Goal: Task Accomplishment & Management: Manage account settings

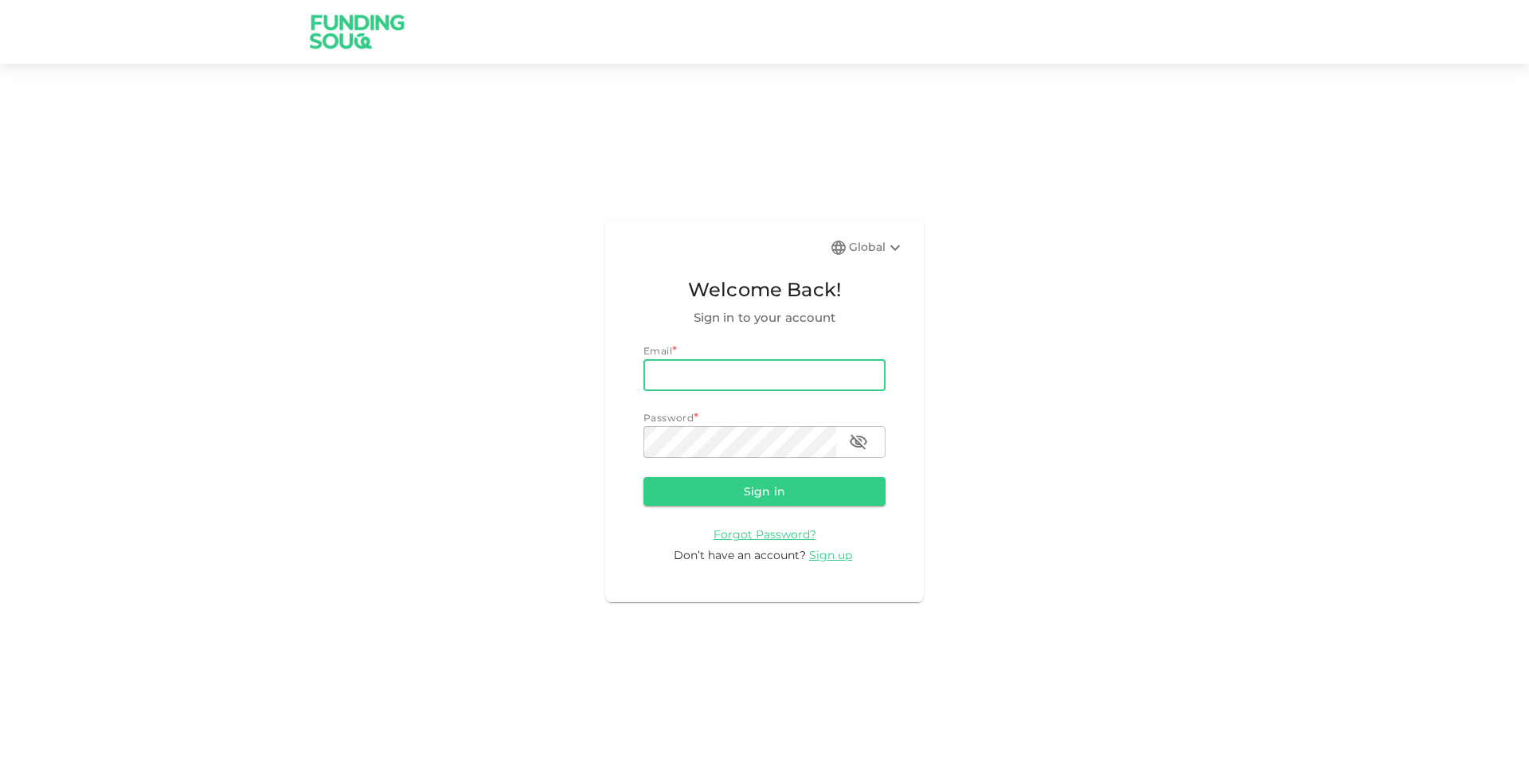
click at [833, 370] on input "email" at bounding box center [764, 375] width 242 height 32
type input "[EMAIL_ADDRESS][DOMAIN_NAME]"
click at [643, 477] on button "Sign in" at bounding box center [764, 491] width 242 height 29
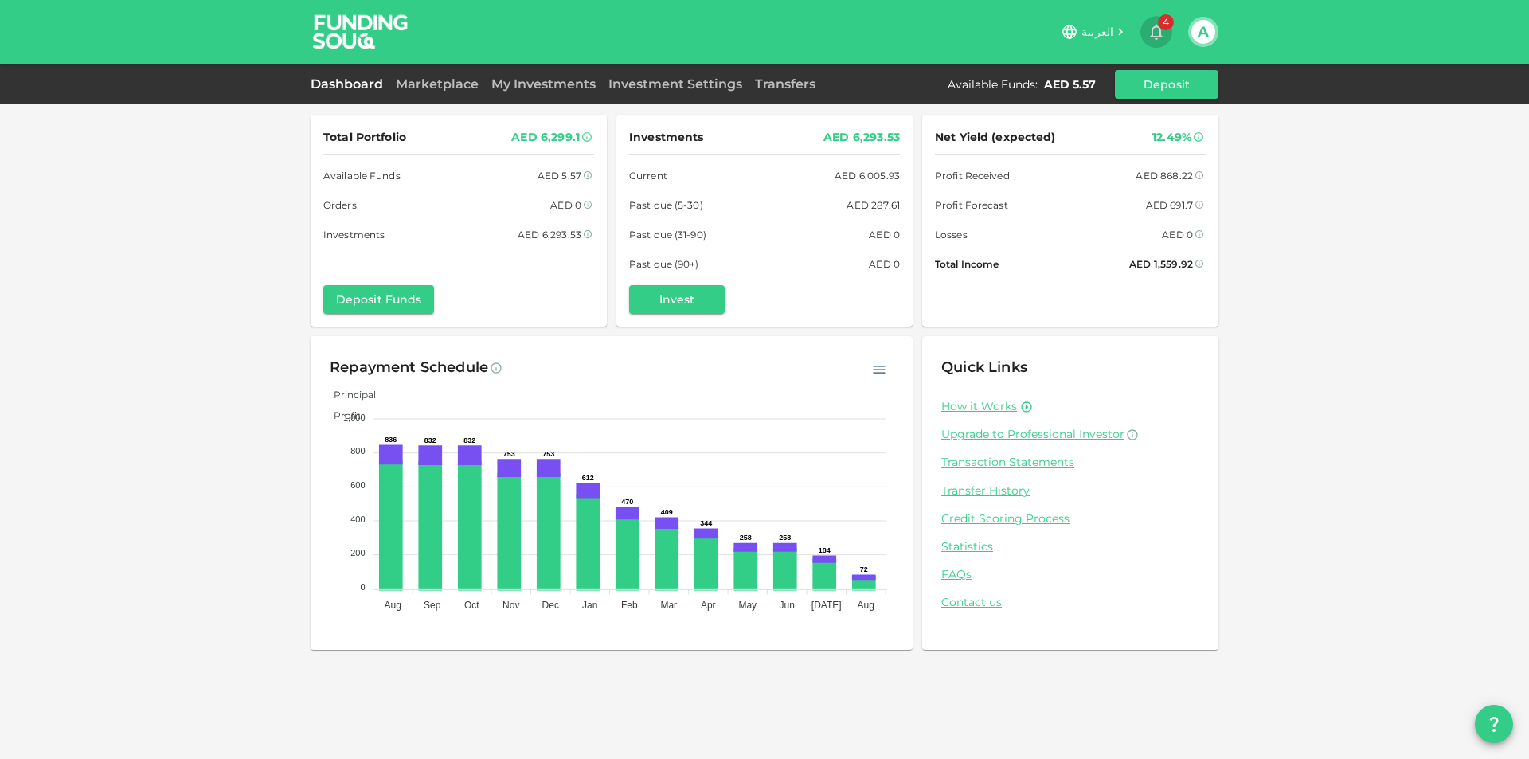
click at [1158, 37] on icon "button" at bounding box center [1156, 33] width 13 height 16
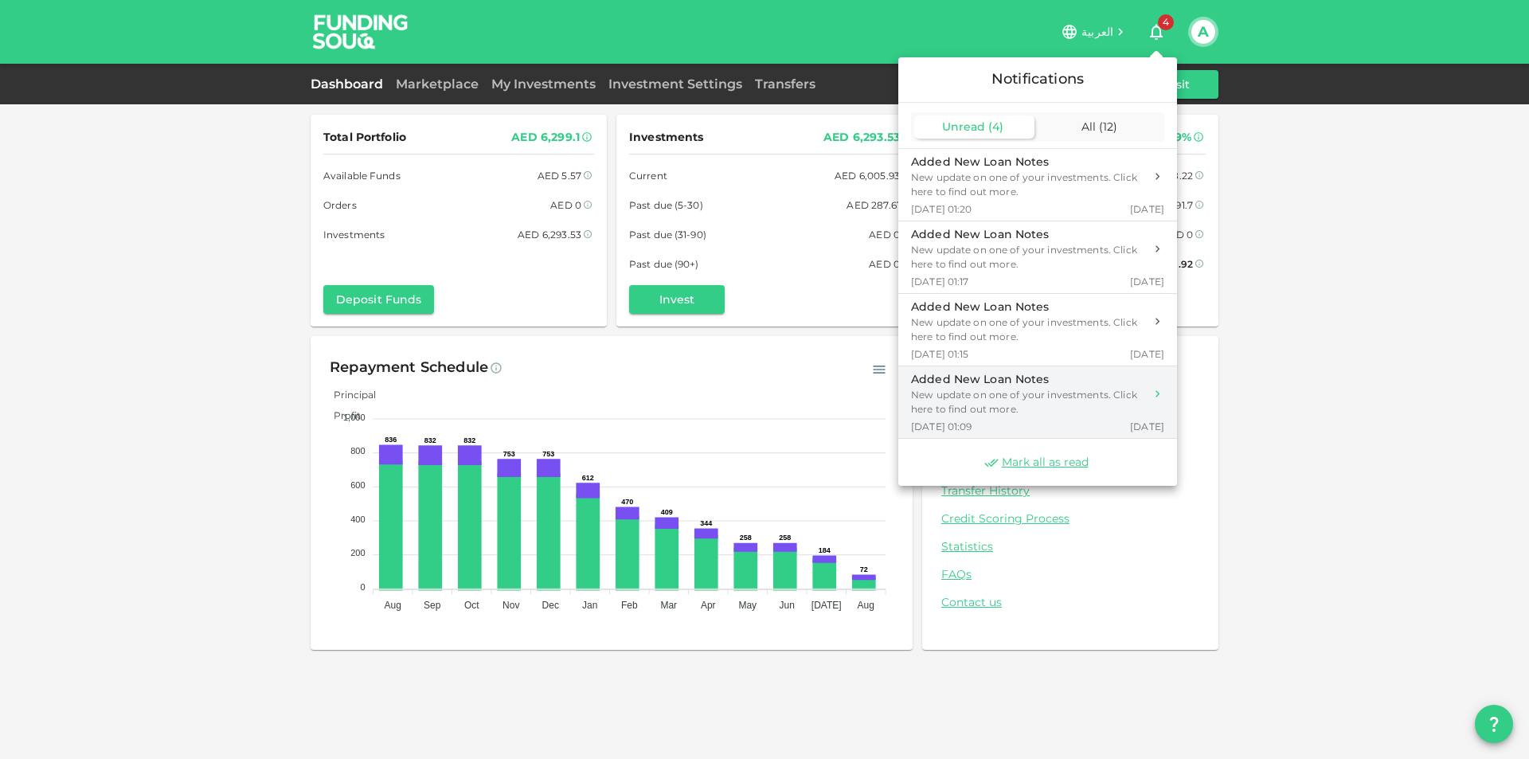
click at [1051, 393] on div "New update on one of your investments. Click here to find out more." at bounding box center [1027, 402] width 233 height 29
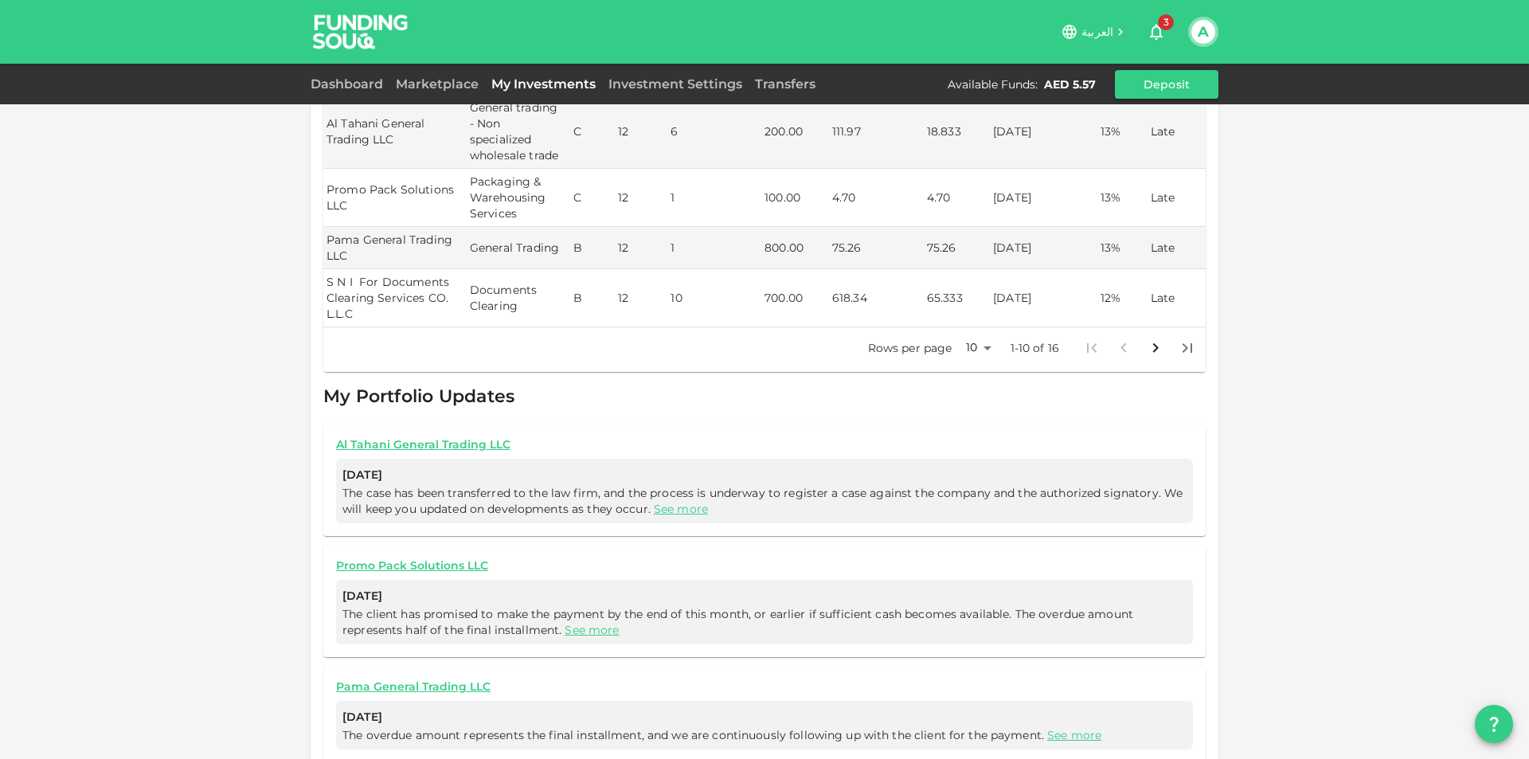
scroll to position [501, 0]
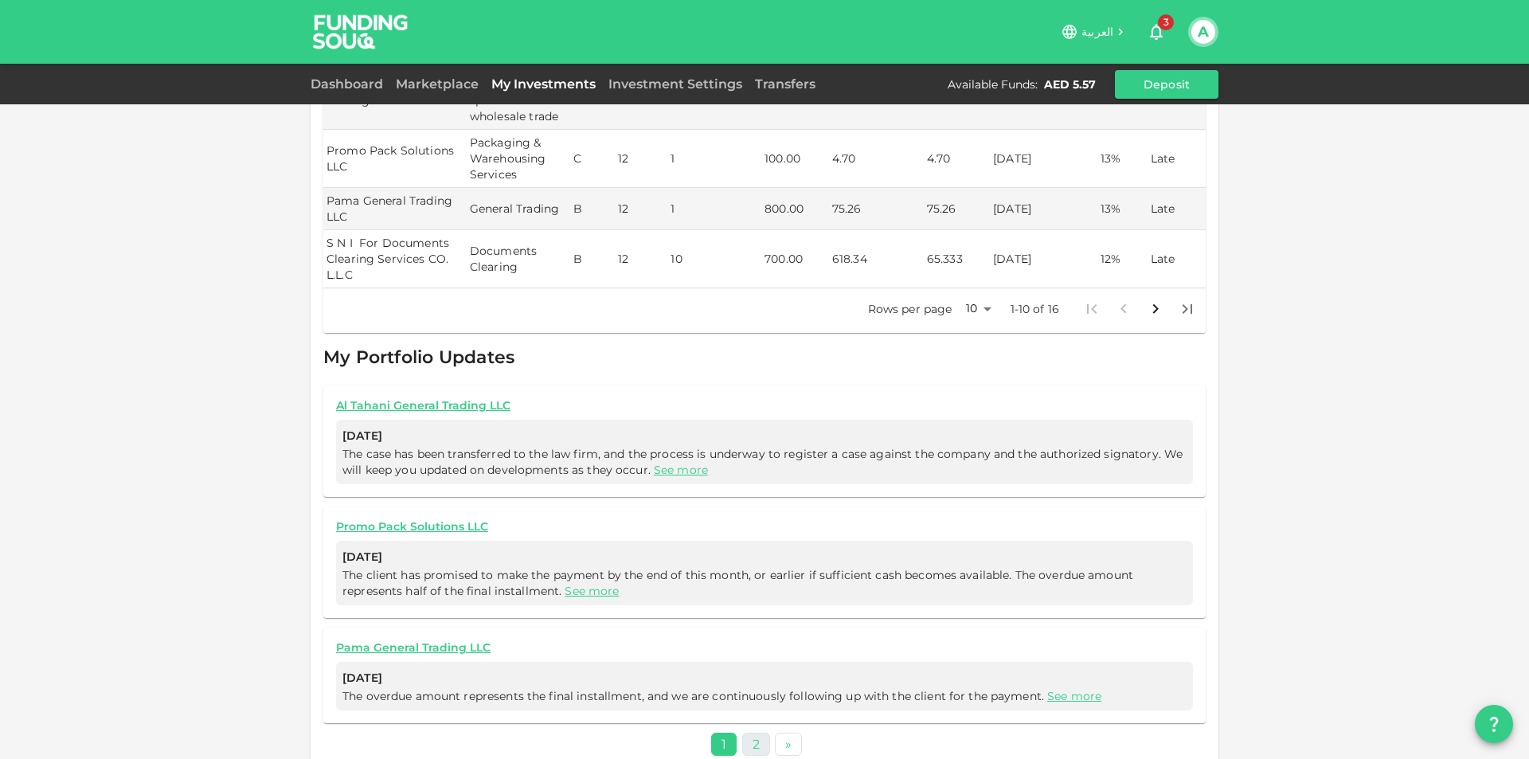
click at [755, 733] on link "2" at bounding box center [756, 743] width 28 height 23
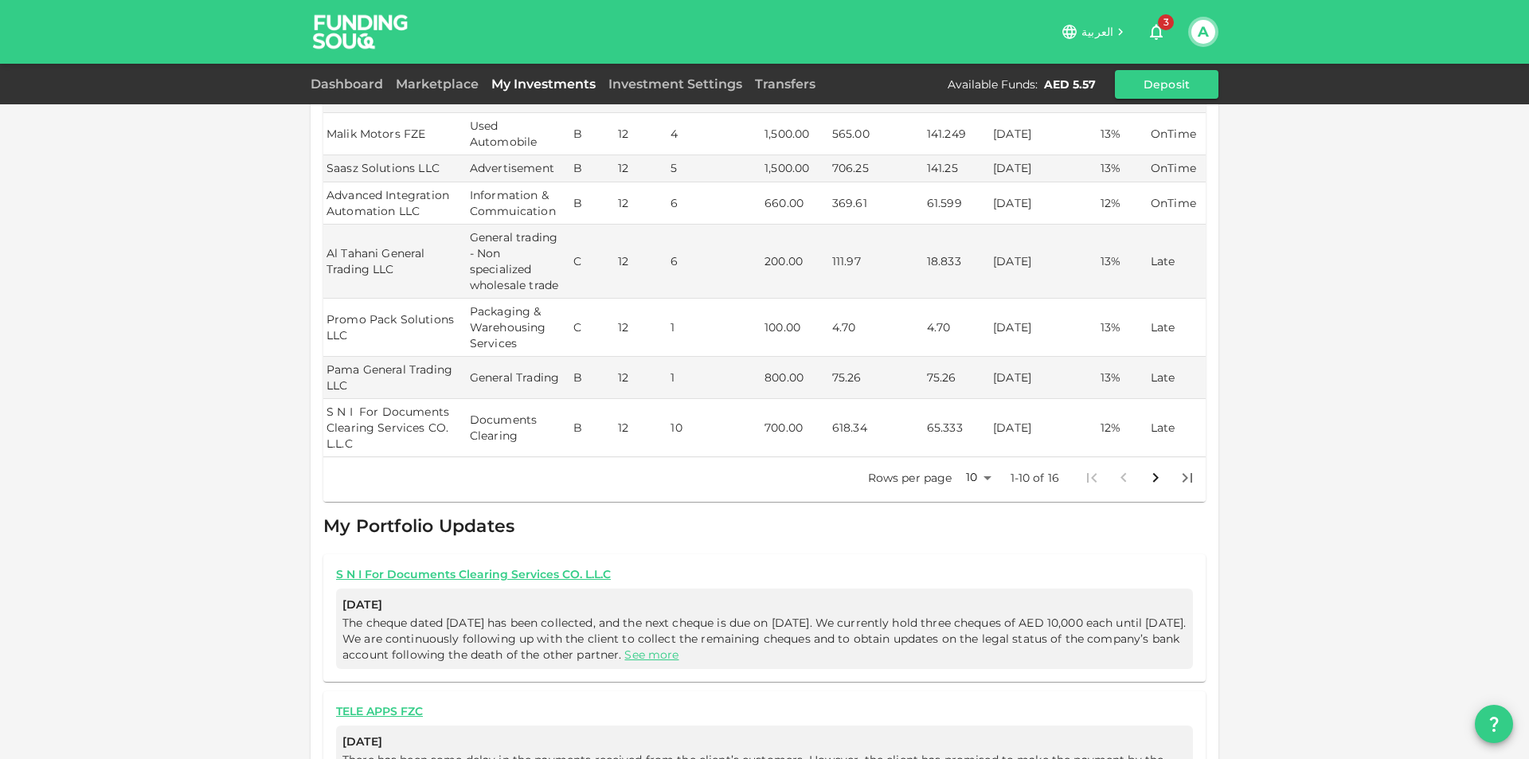
scroll to position [412, 0]
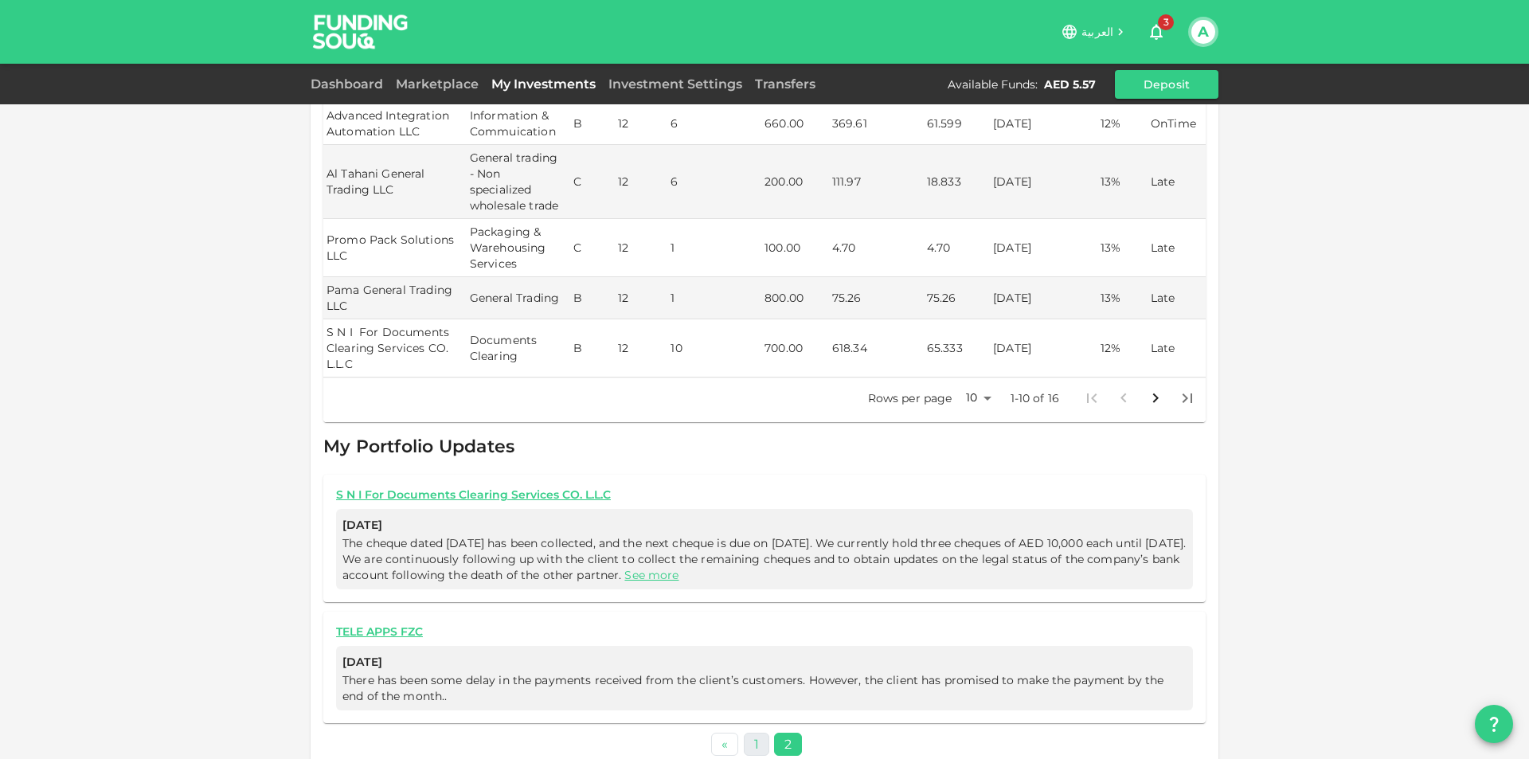
click at [750, 732] on link "1" at bounding box center [756, 743] width 25 height 23
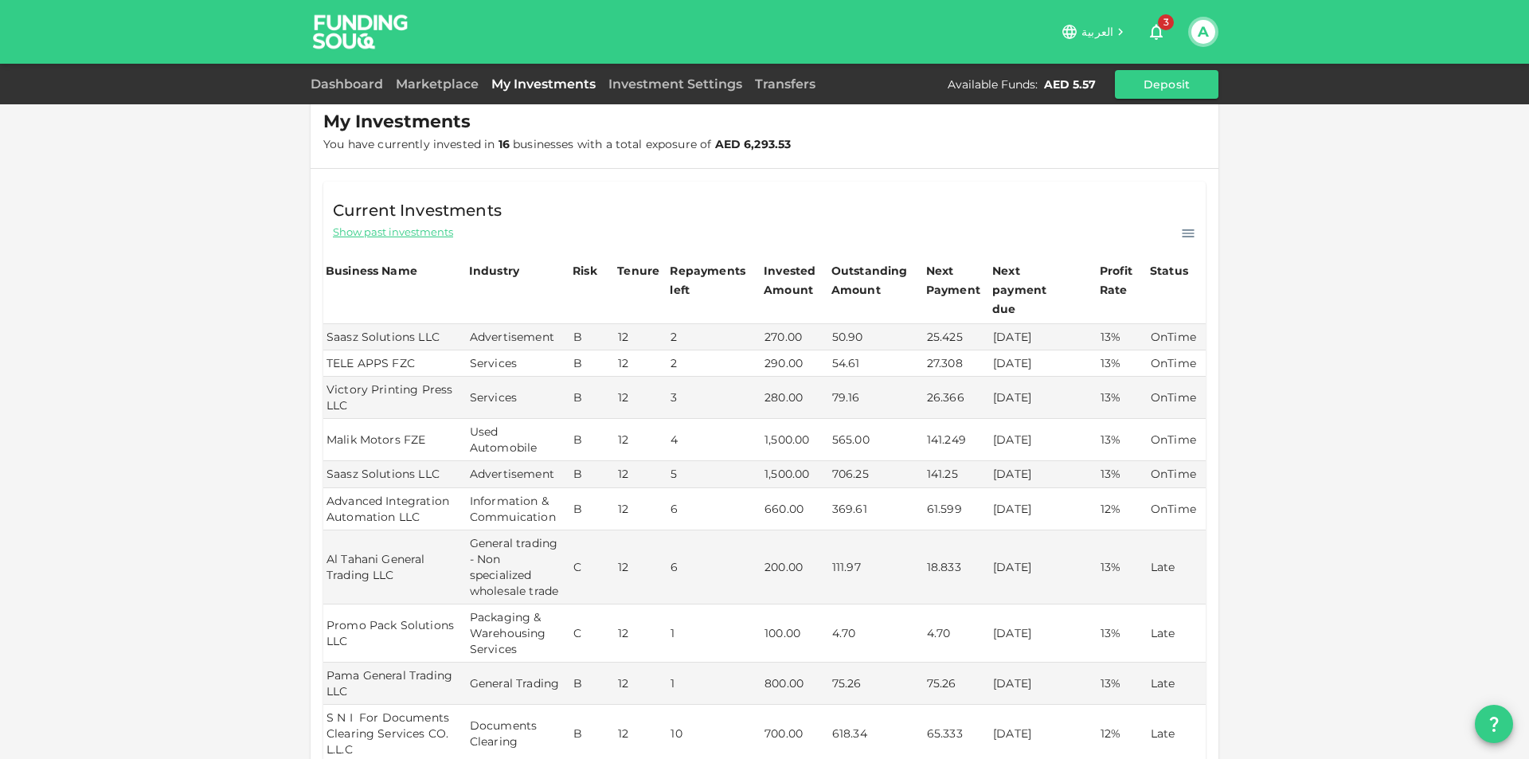
scroll to position [0, 0]
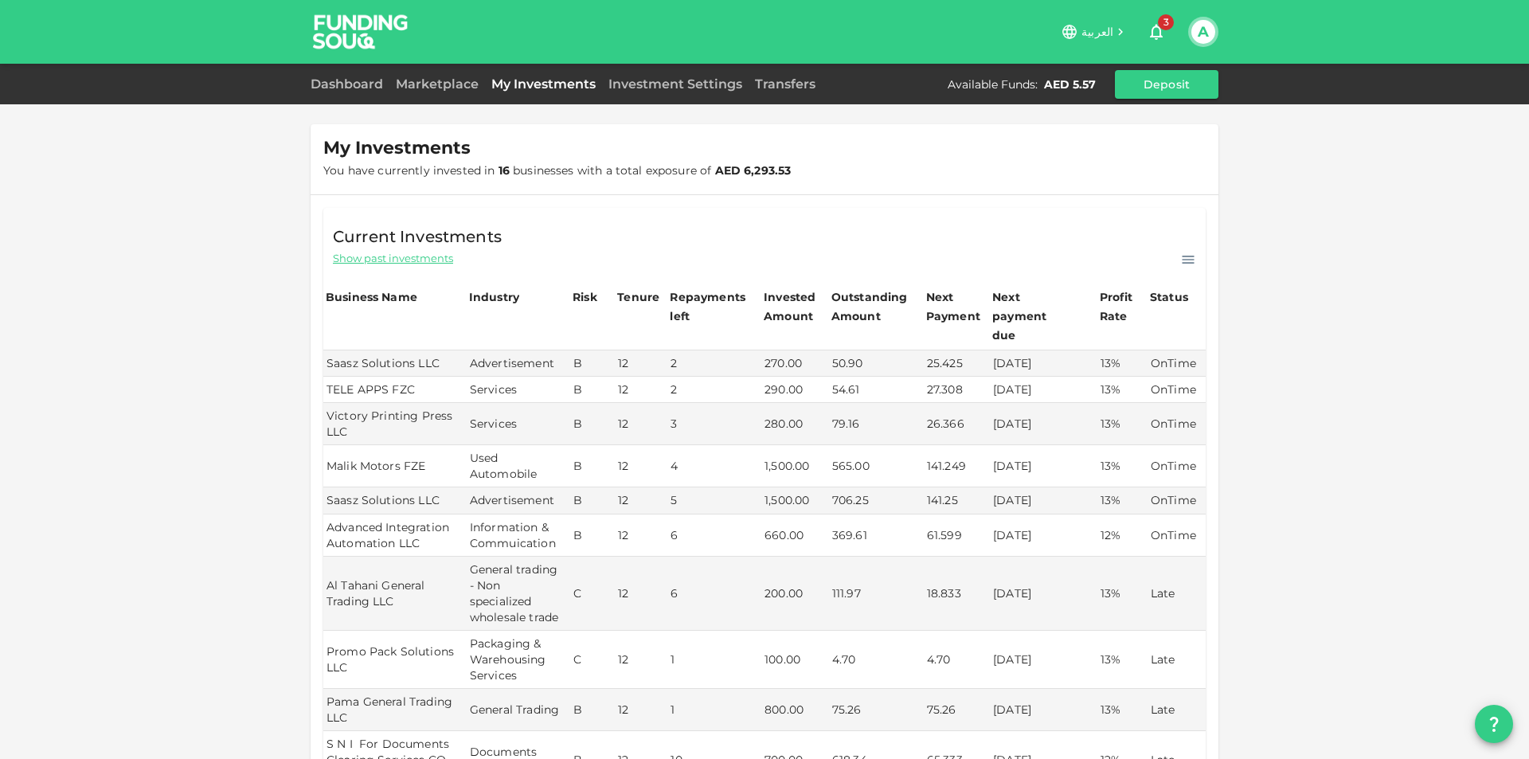
click at [1158, 33] on icon "button" at bounding box center [1155, 31] width 19 height 19
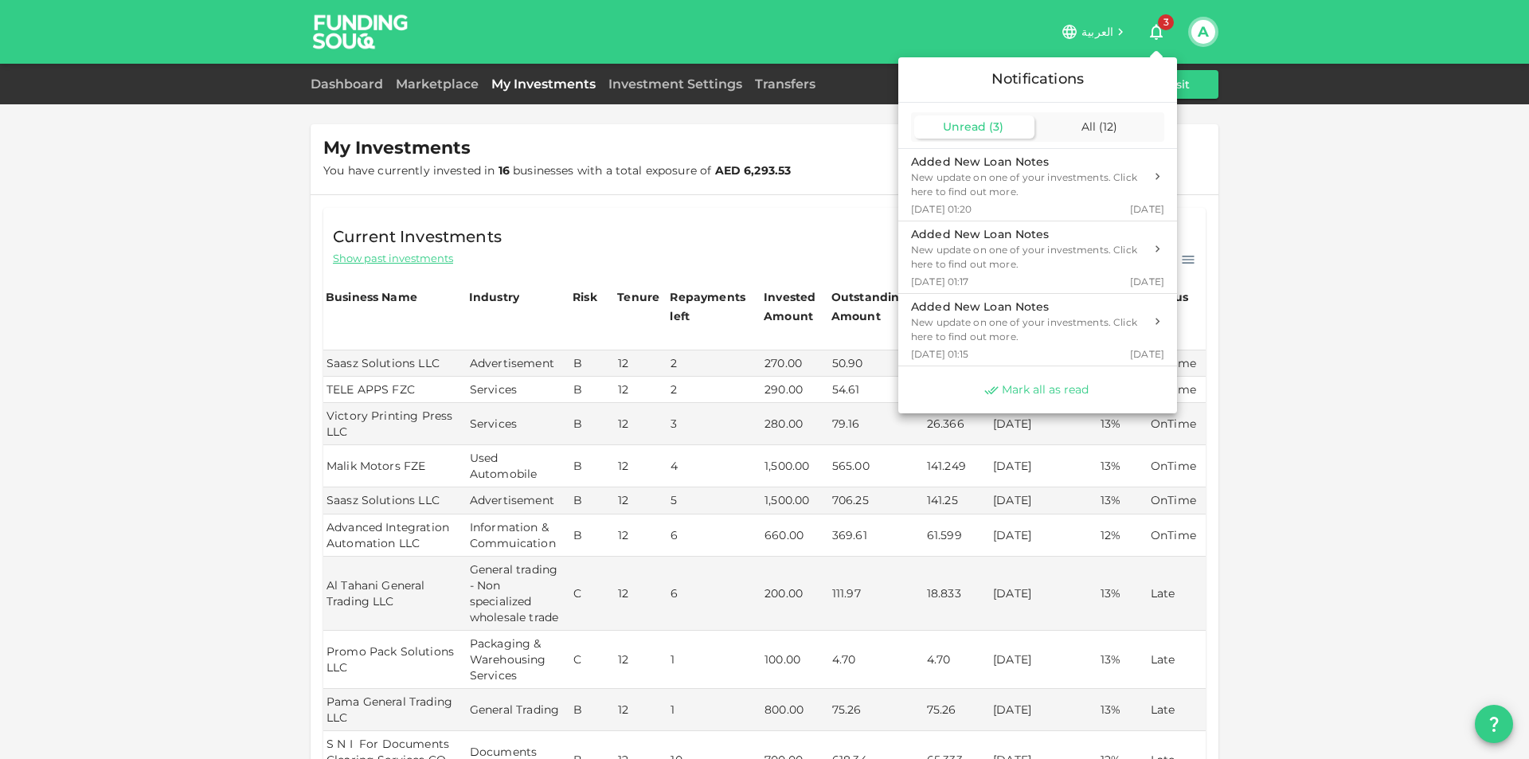
click at [1017, 389] on span "Mark all as read" at bounding box center [1045, 389] width 87 height 15
